Goal: Task Accomplishment & Management: Complete application form

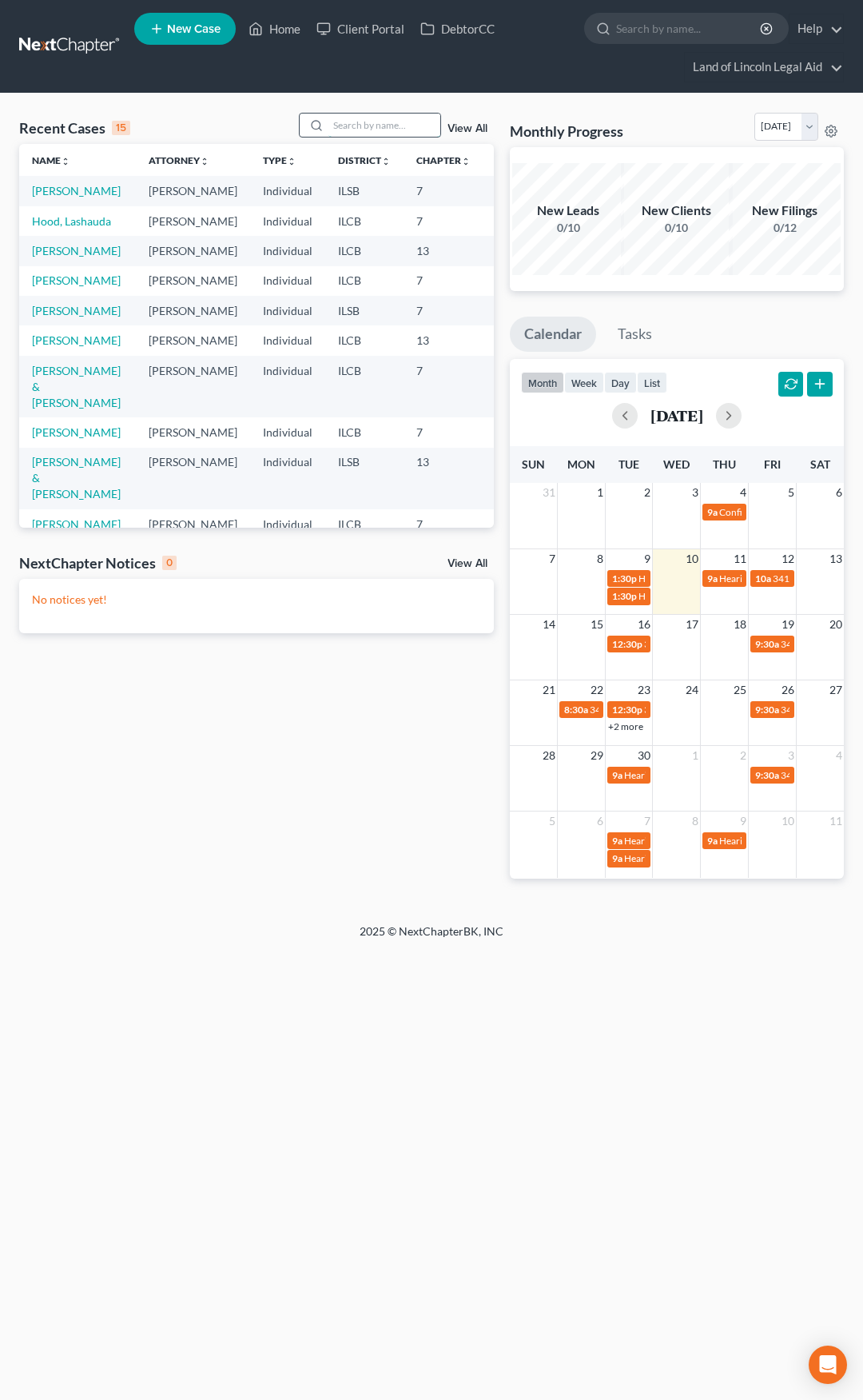
click at [337, 121] on input "search" at bounding box center [384, 125] width 112 height 23
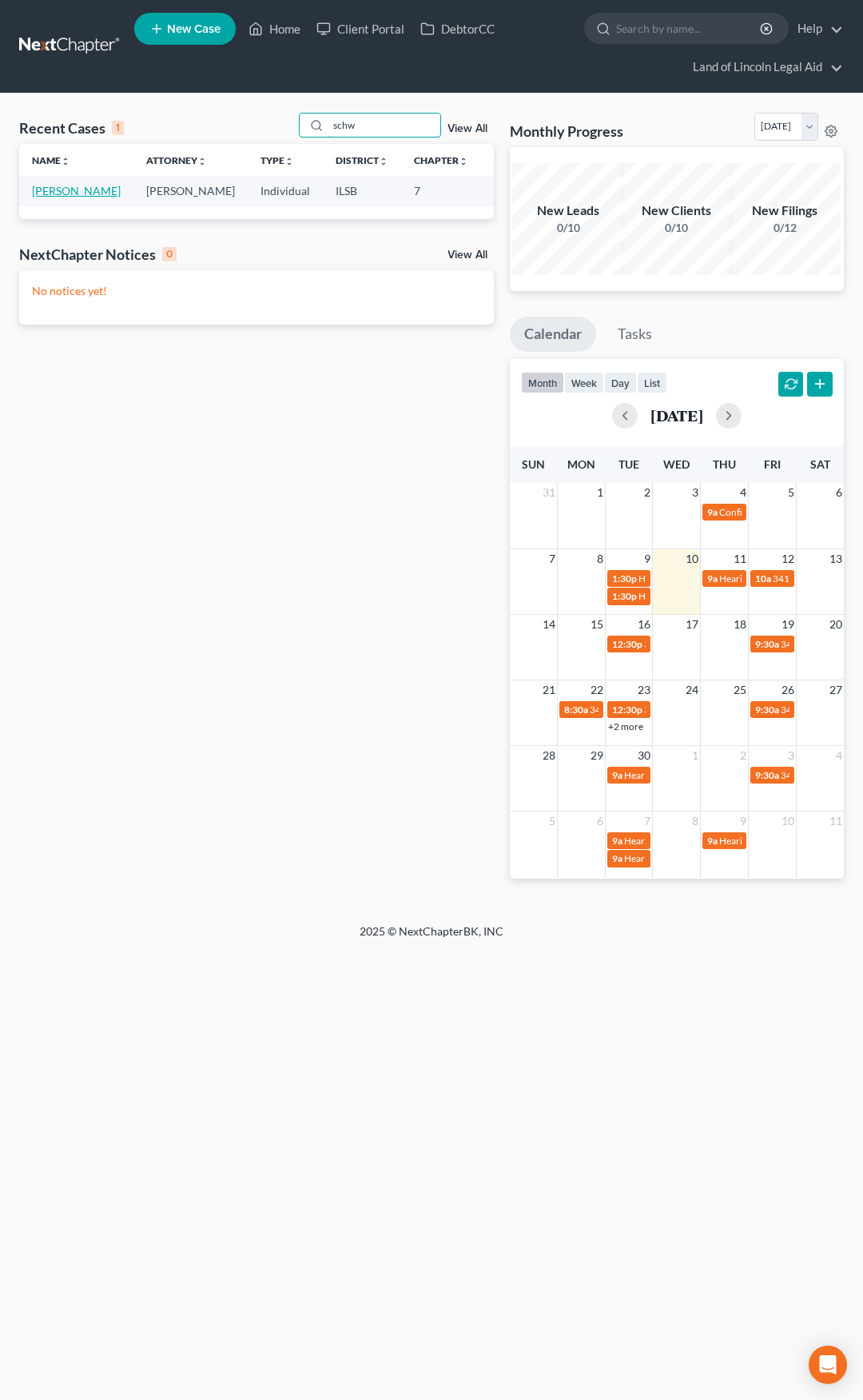
type input "schw"
click at [59, 193] on link "[PERSON_NAME]" at bounding box center [76, 190] width 89 height 14
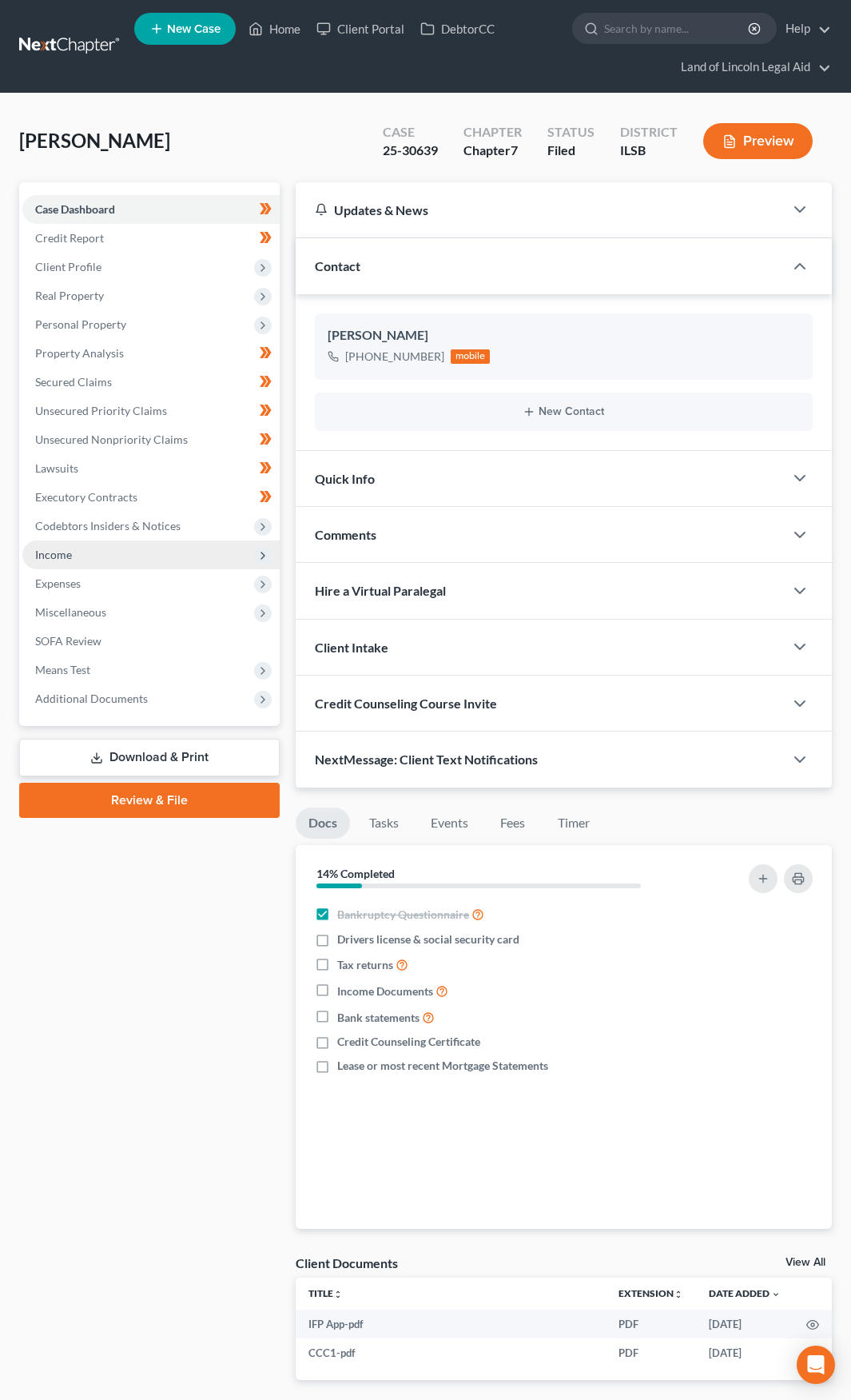
click at [143, 551] on span "Income" at bounding box center [150, 554] width 258 height 28
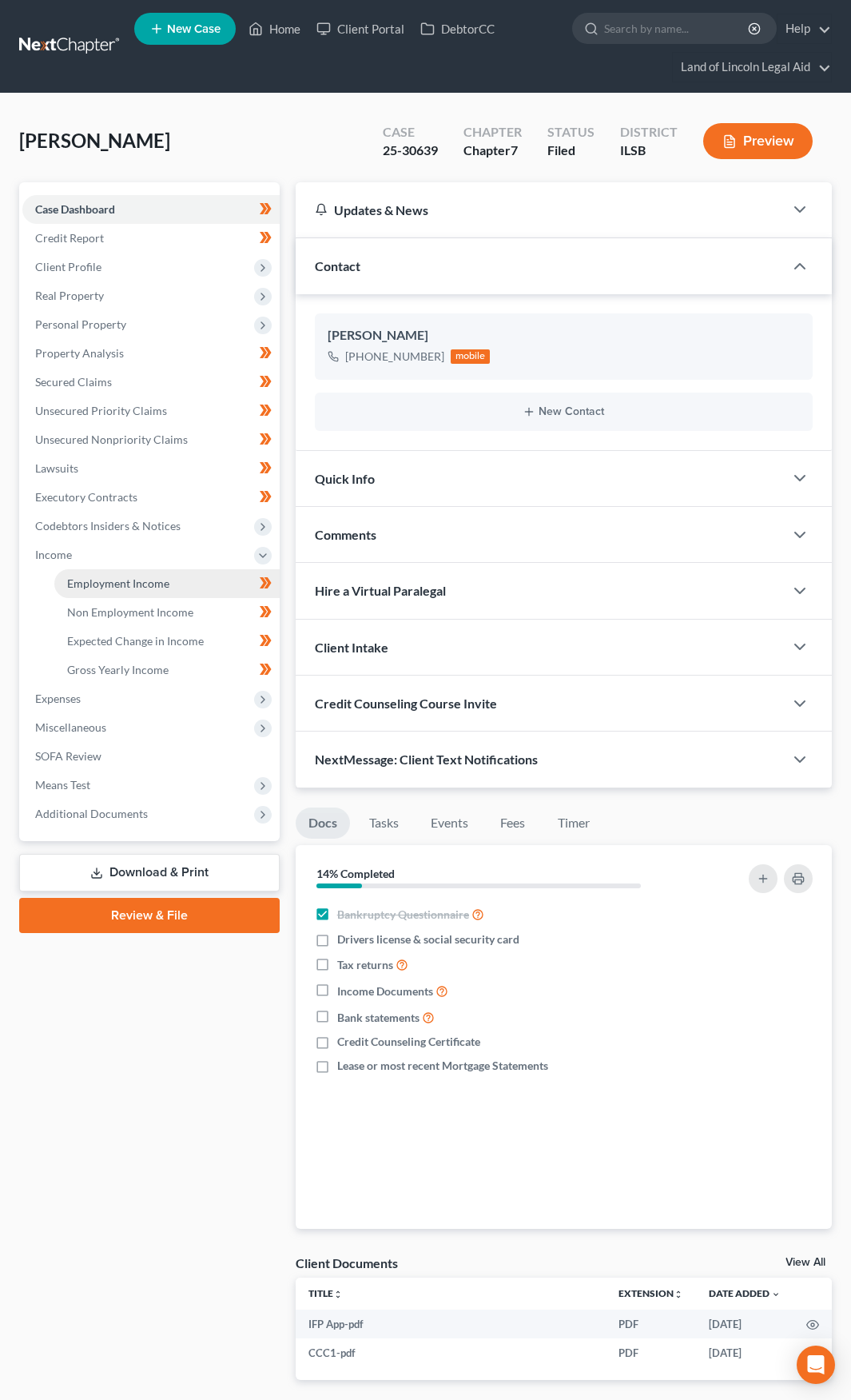
click at [148, 587] on span "Employment Income" at bounding box center [118, 583] width 103 height 14
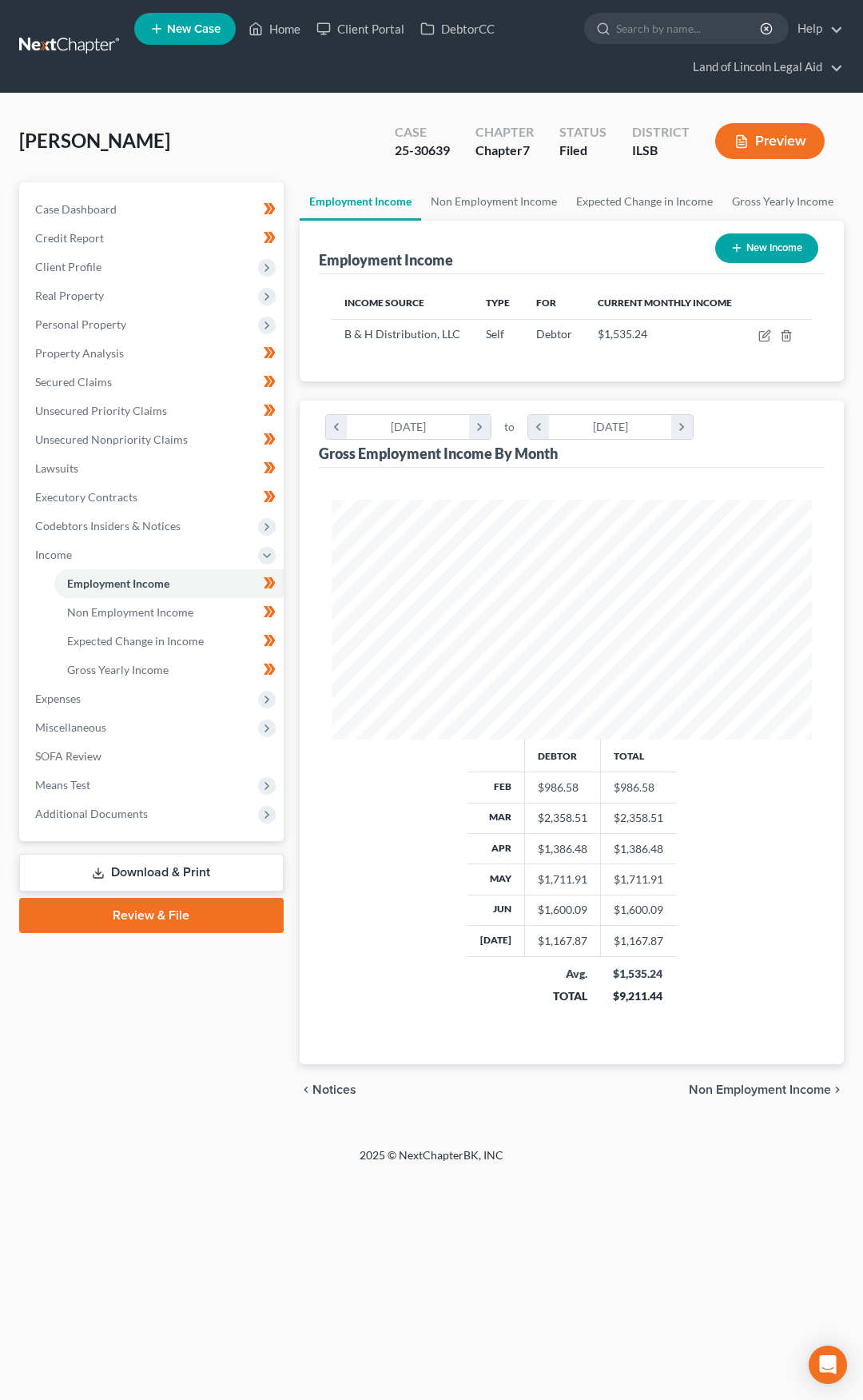
scroll to position [239, 513]
click at [765, 337] on icon "button" at bounding box center [765, 336] width 13 height 13
select select "1"
select select "14"
select select "3"
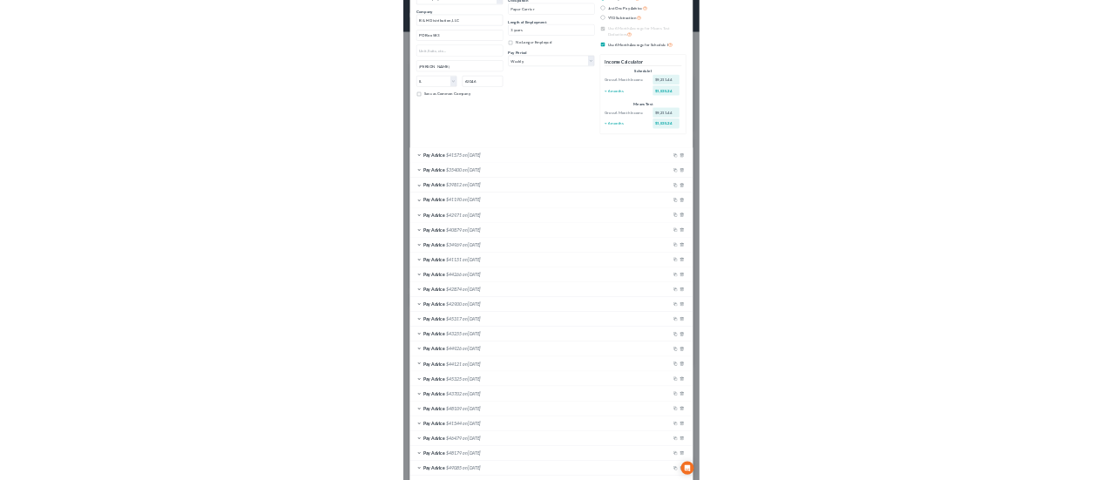
scroll to position [0, 0]
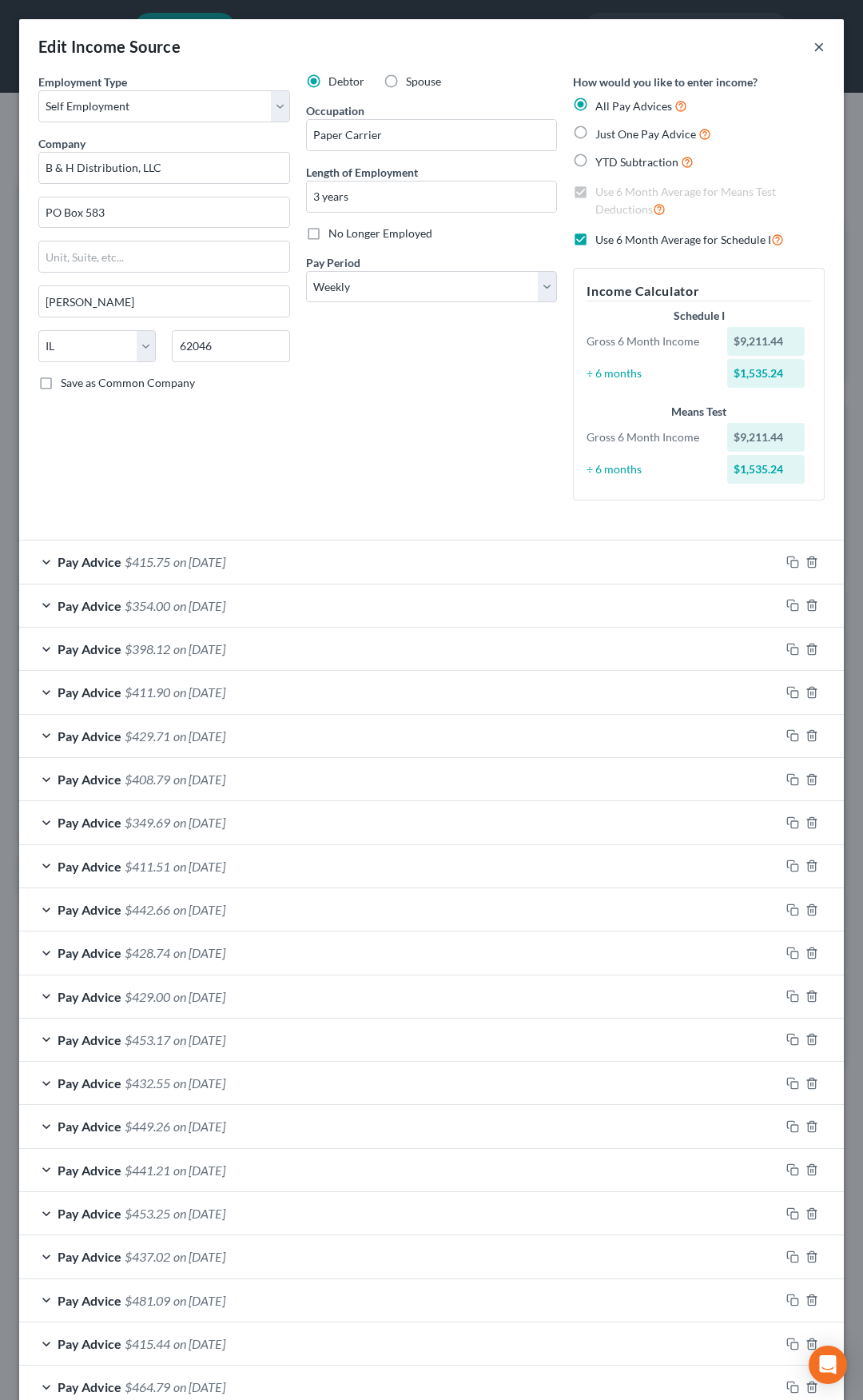
click at [813, 50] on button "×" at bounding box center [819, 46] width 11 height 19
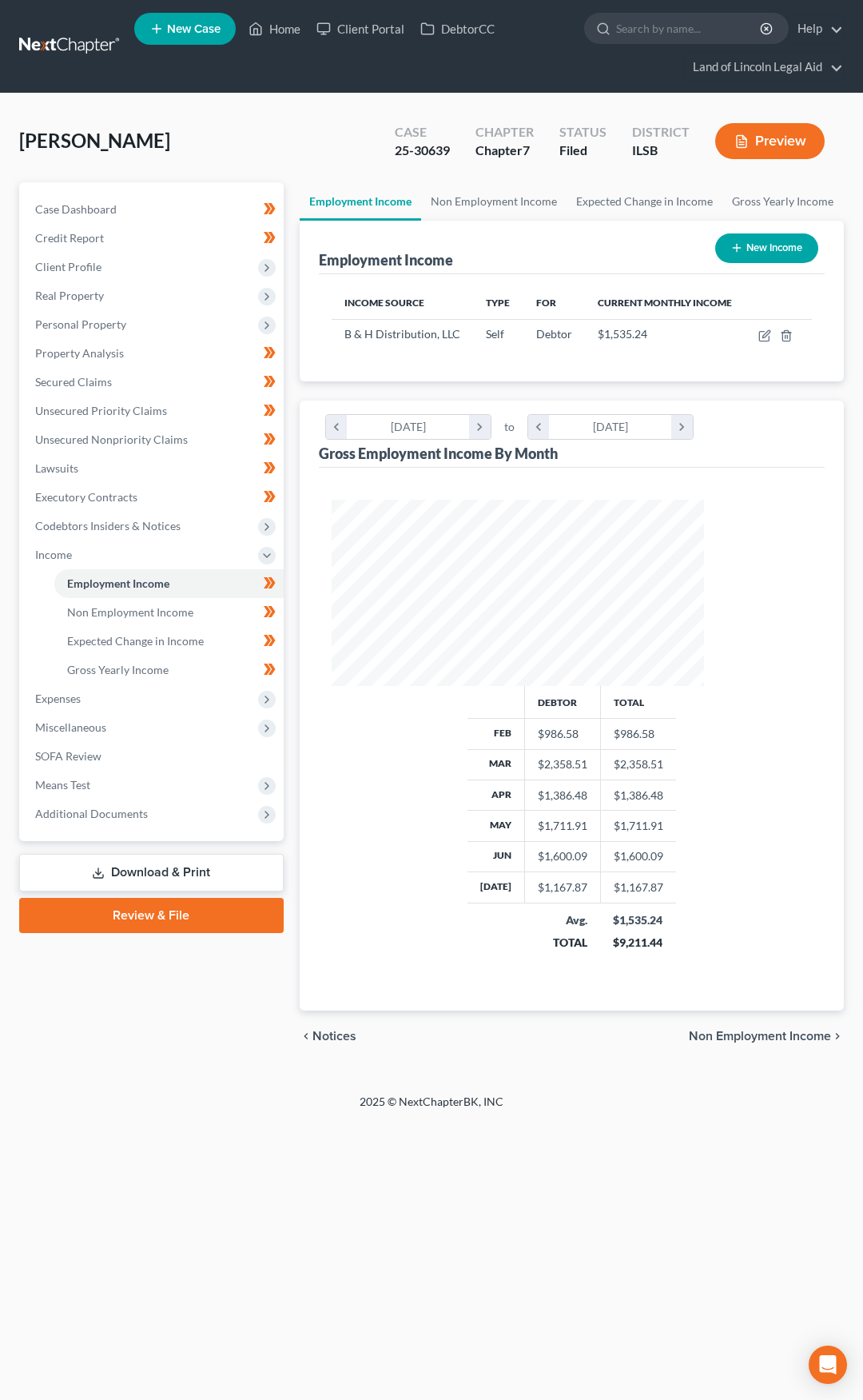
scroll to position [239, 513]
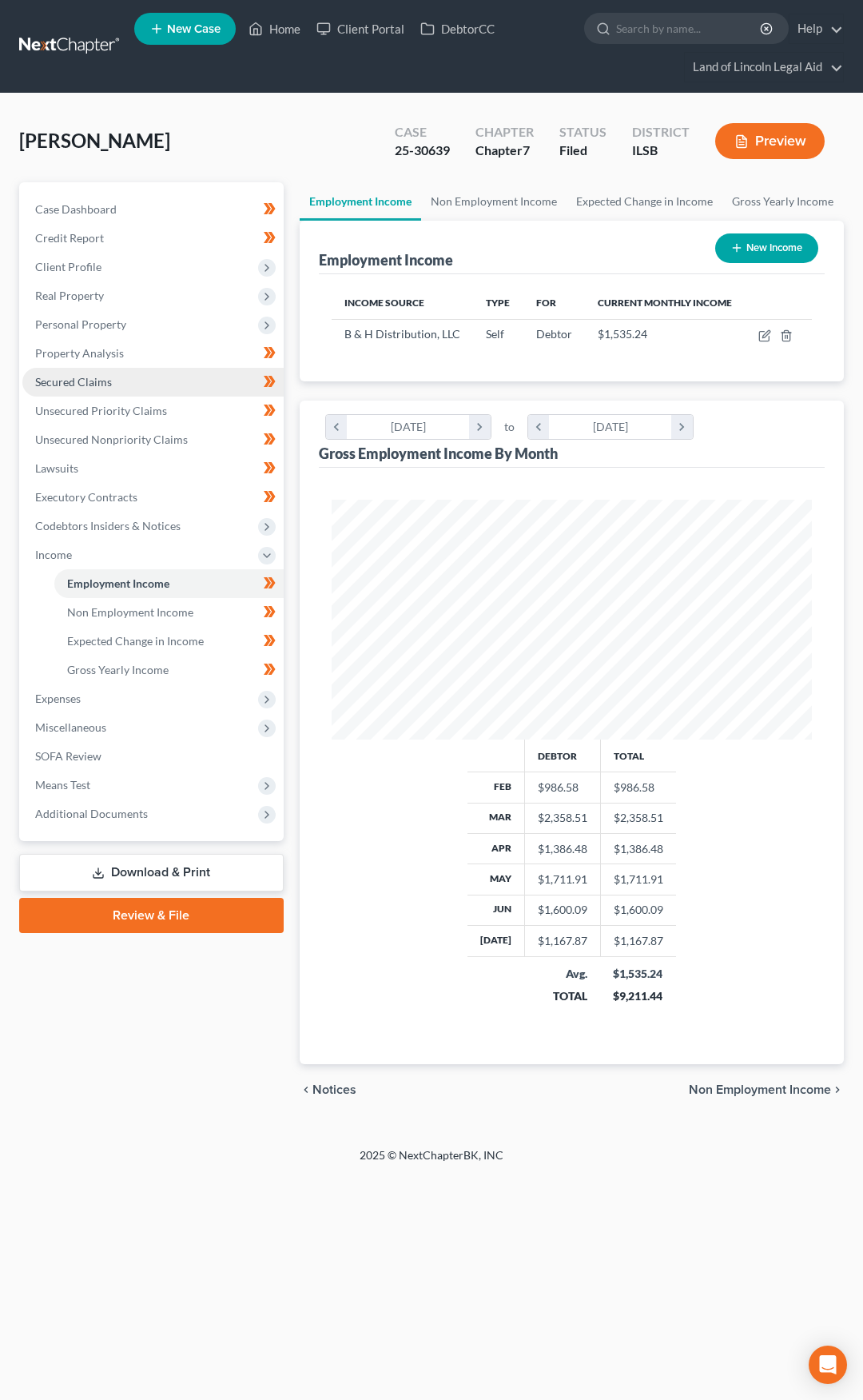
click at [174, 377] on link "Secured Claims" at bounding box center [152, 382] width 261 height 28
